Goal: Task Accomplishment & Management: Manage account settings

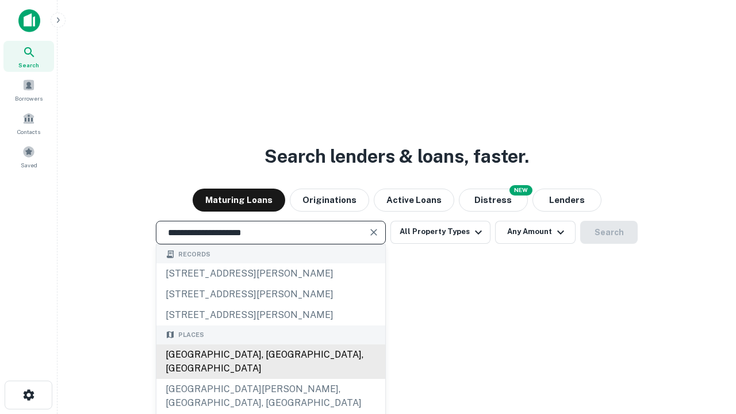
click at [270, 379] on div "[GEOGRAPHIC_DATA], [GEOGRAPHIC_DATA], [GEOGRAPHIC_DATA]" at bounding box center [270, 361] width 229 height 34
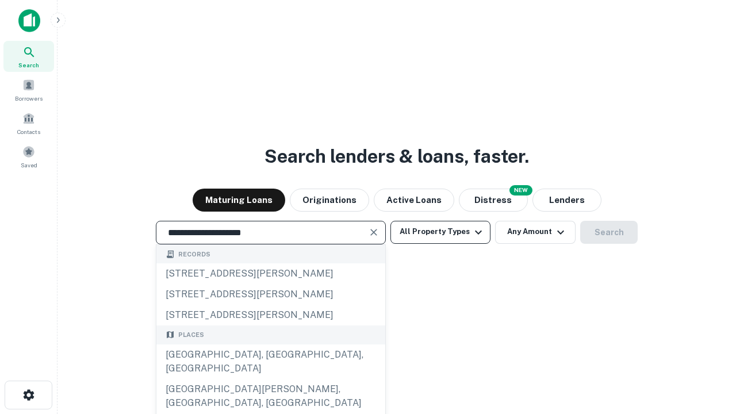
type input "**********"
click at [440, 232] on button "All Property Types" at bounding box center [440, 232] width 100 height 23
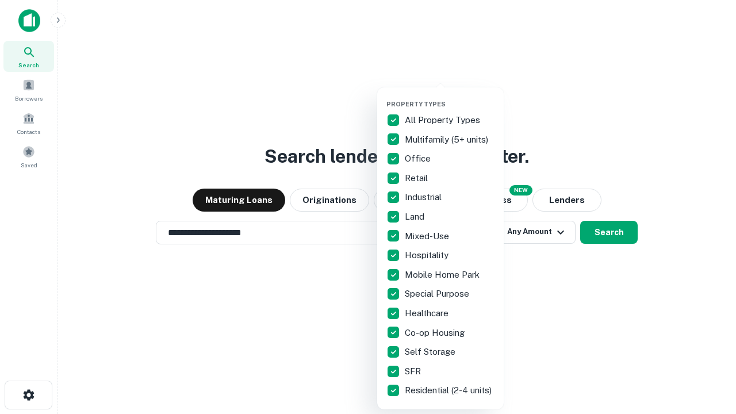
click at [449, 97] on button "button" at bounding box center [449, 97] width 126 height 1
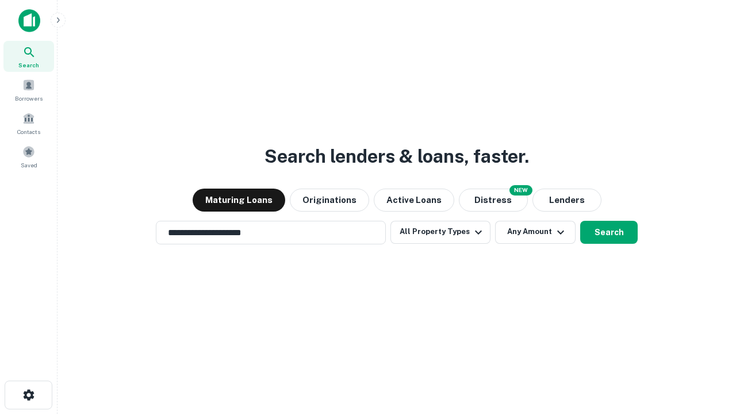
scroll to position [18, 0]
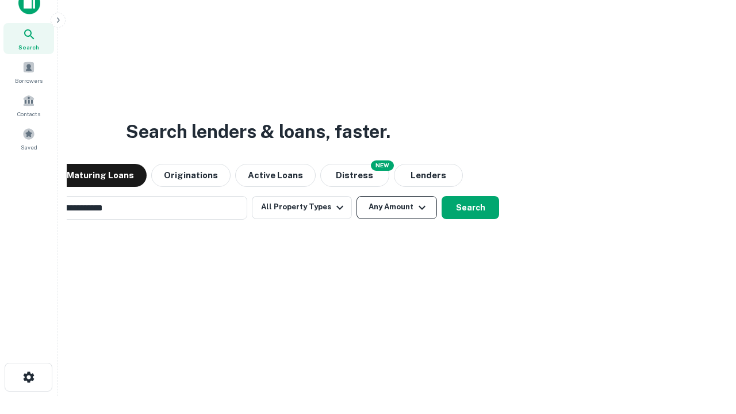
click at [356, 196] on button "Any Amount" at bounding box center [396, 207] width 80 height 23
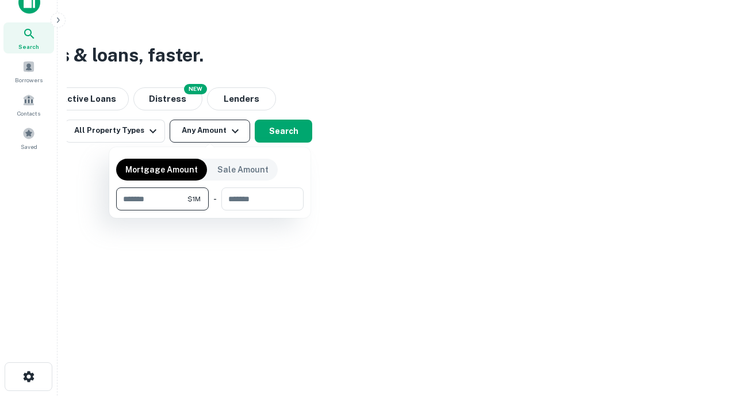
type input "*******"
click at [210, 210] on button "button" at bounding box center [209, 210] width 187 height 1
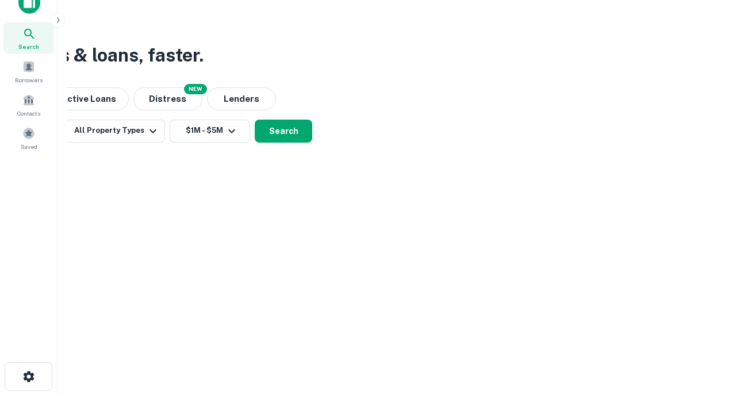
scroll to position [18, 0]
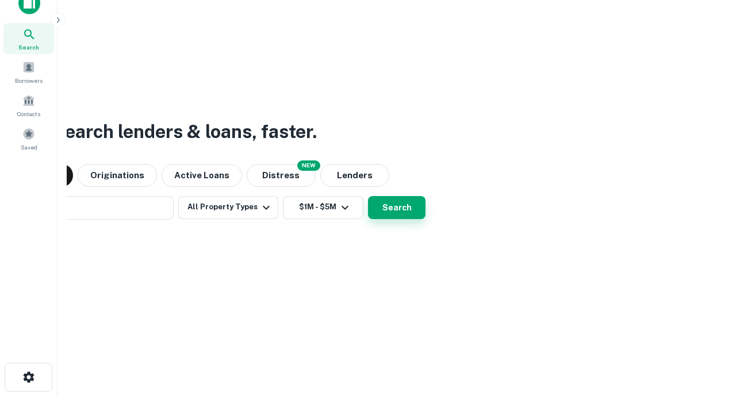
click at [368, 196] on button "Search" at bounding box center [396, 207] width 57 height 23
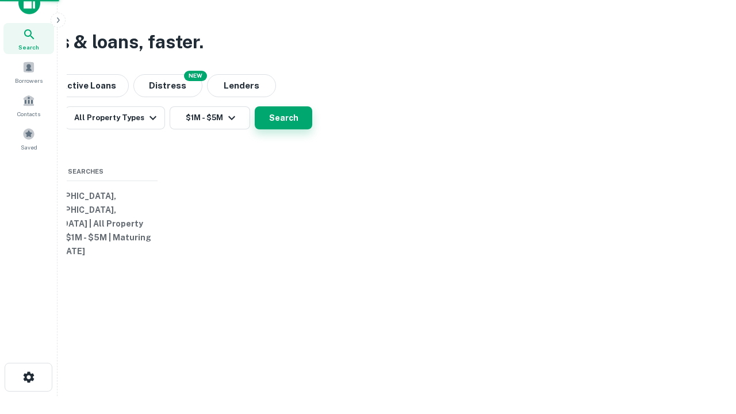
scroll to position [18, 0]
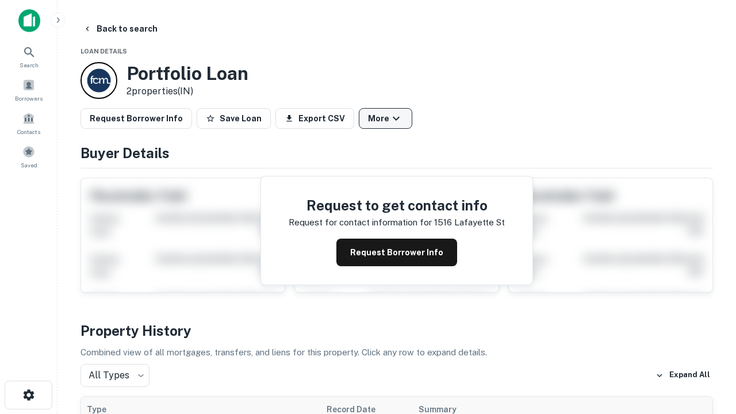
click at [385, 118] on button "More" at bounding box center [385, 118] width 53 height 21
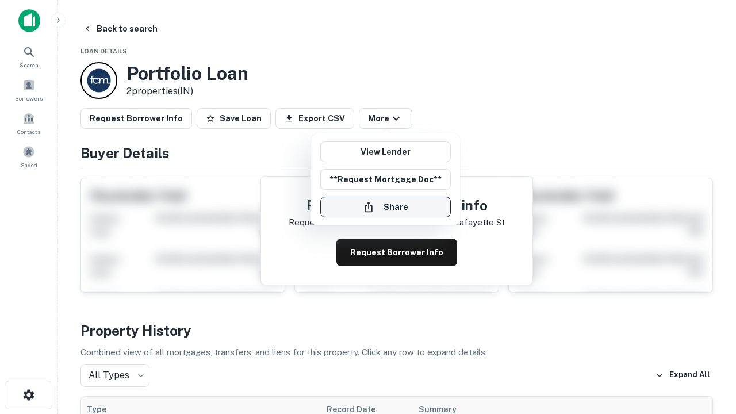
click at [385, 207] on button "Share" at bounding box center [385, 207] width 130 height 21
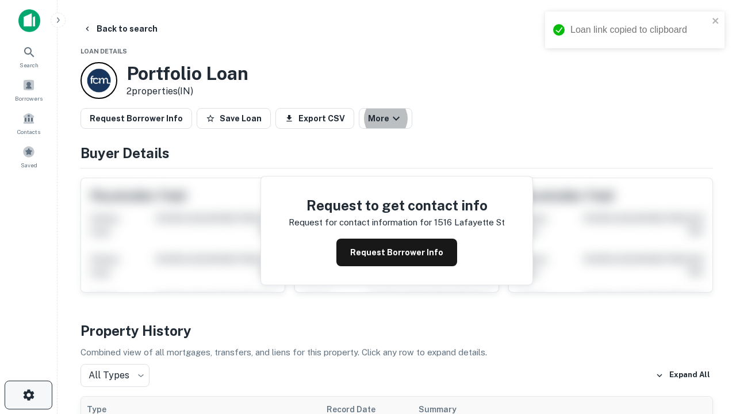
click at [28, 395] on icon "button" at bounding box center [29, 395] width 14 height 14
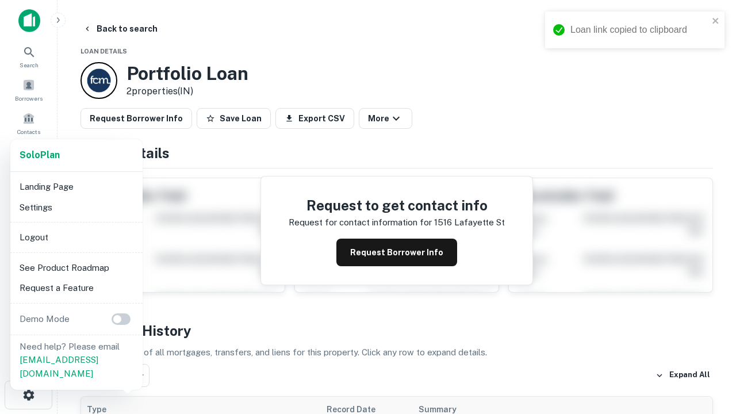
click at [76, 237] on li "Logout" at bounding box center [76, 237] width 123 height 21
